Goal: Information Seeking & Learning: Learn about a topic

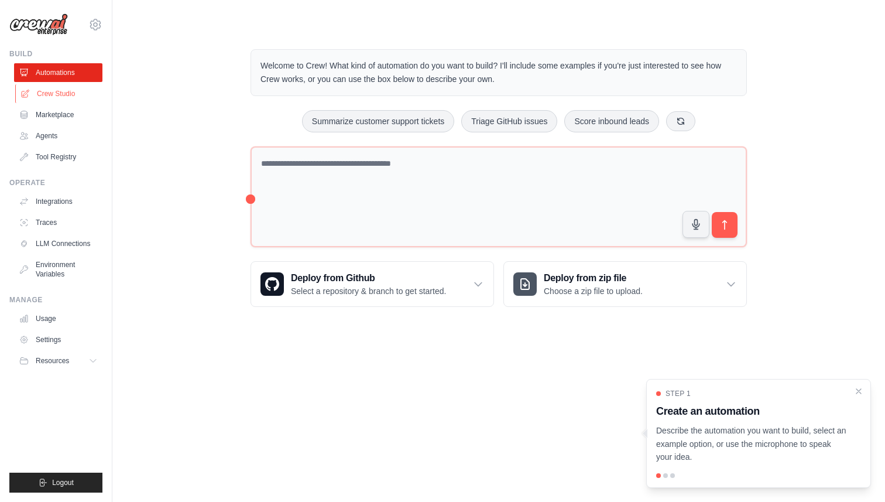
click at [62, 94] on link "Crew Studio" at bounding box center [59, 93] width 88 height 19
click at [68, 118] on link "Marketplace" at bounding box center [59, 114] width 88 height 19
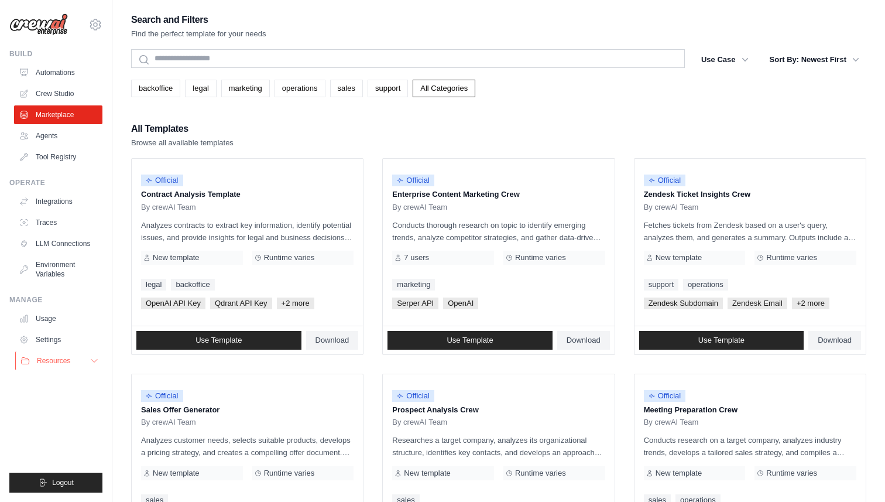
click at [49, 361] on span "Resources" at bounding box center [53, 360] width 33 height 9
click at [50, 384] on span "Documentation" at bounding box center [65, 380] width 47 height 9
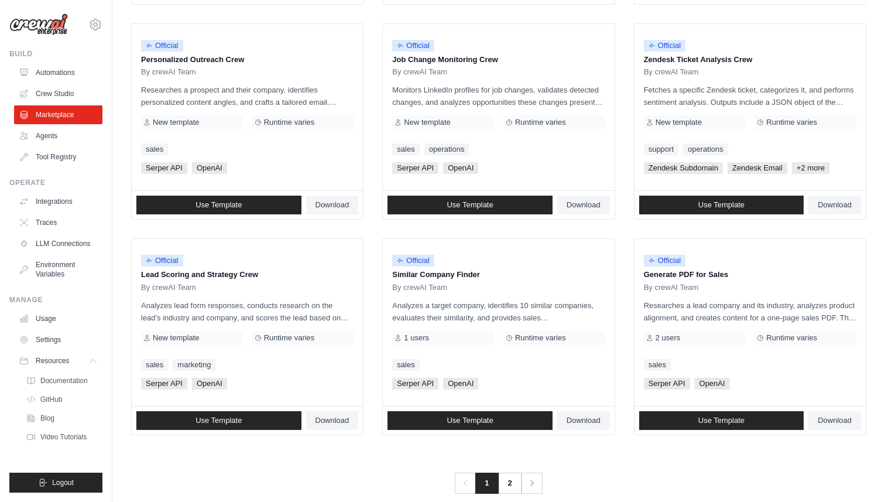
scroll to position [583, 0]
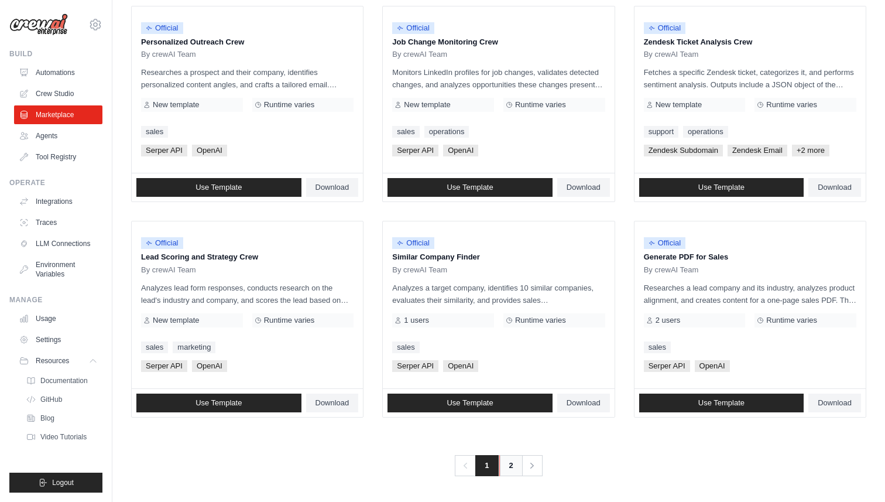
click at [505, 472] on link "2" at bounding box center [510, 465] width 23 height 21
click at [511, 470] on link "2" at bounding box center [510, 465] width 23 height 21
